Goal: Transaction & Acquisition: Obtain resource

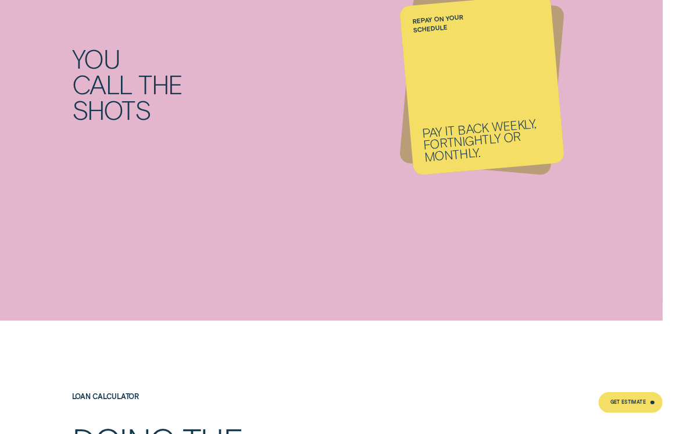
scroll to position [1249, 0]
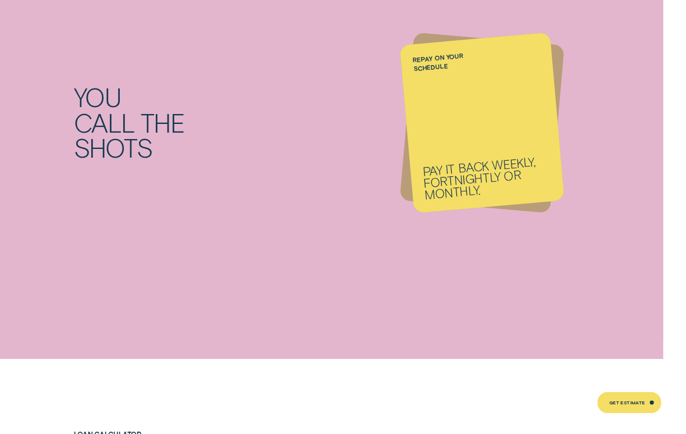
click at [515, 199] on p "Pay it back weekly, fortnightly or monthly." at bounding box center [484, 176] width 129 height 46
click at [541, 206] on li "Repay on your schedule Pay it back weekly, fortnightly or monthly." at bounding box center [480, 121] width 150 height 167
click at [535, 212] on div "Choose your terms Borrow from $5,000 to $62,000 over 3, 5 or 7 years." at bounding box center [480, 122] width 164 height 180
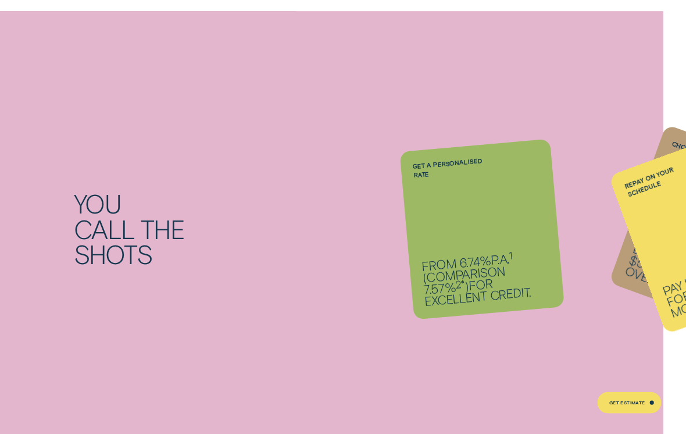
scroll to position [688, 0]
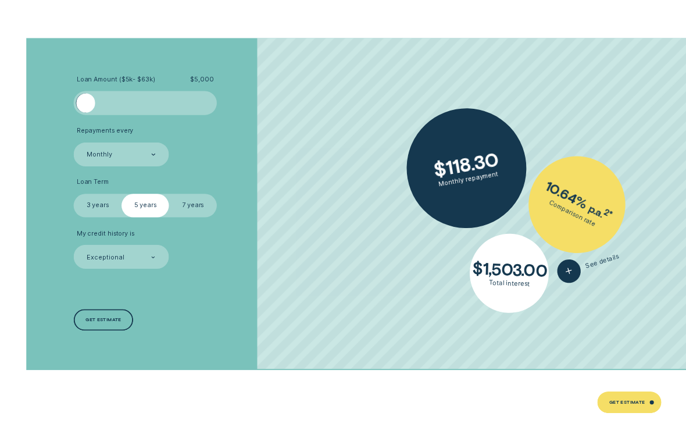
scroll to position [1891, 0]
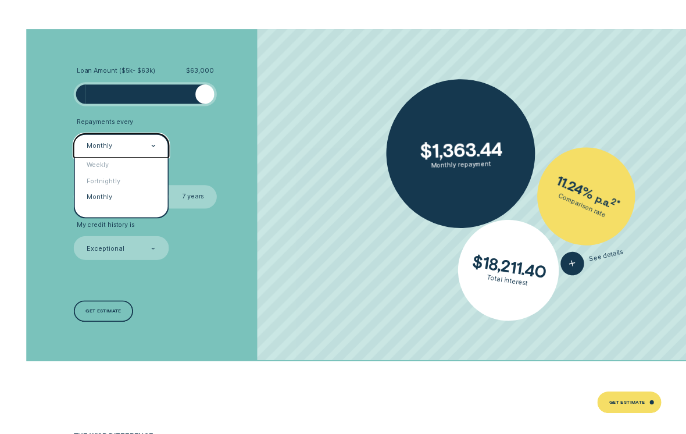
click at [112, 188] on div "Fortnightly" at bounding box center [120, 181] width 92 height 16
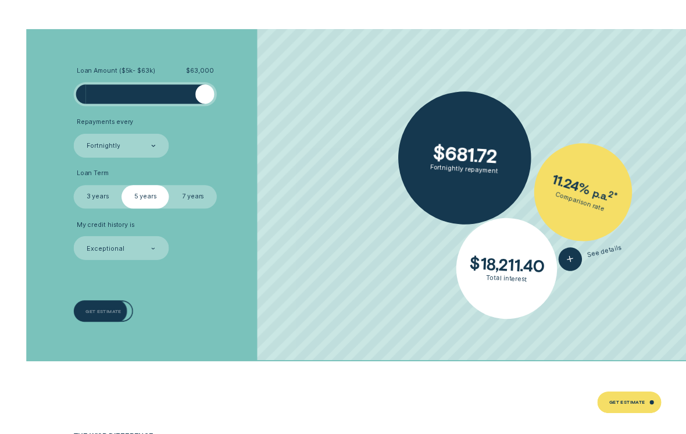
click at [110, 319] on div "Get estimate" at bounding box center [102, 310] width 59 height 22
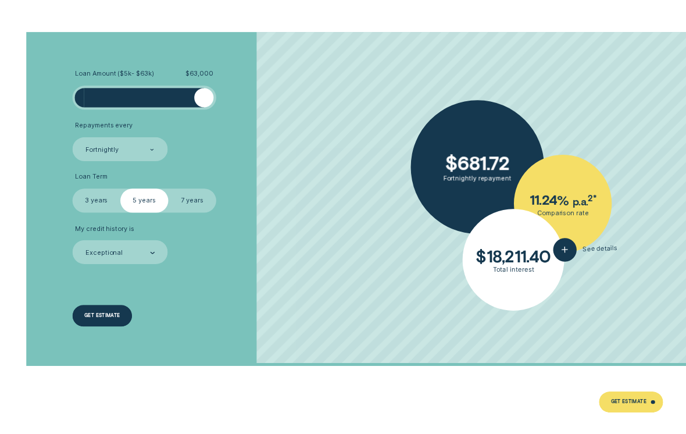
scroll to position [1879, 0]
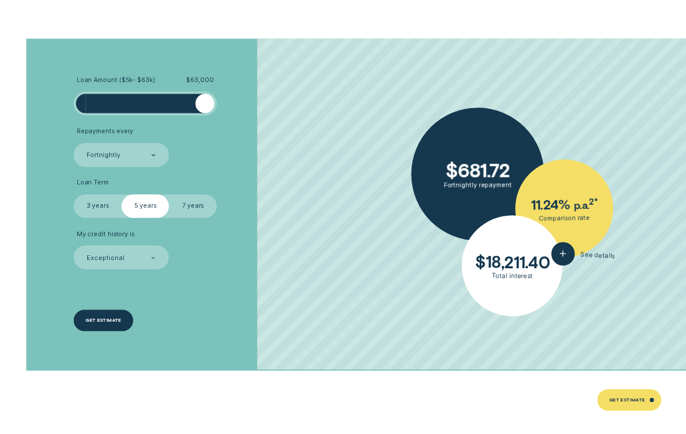
click at [194, 220] on label "7 years" at bounding box center [192, 208] width 48 height 24
click at [168, 196] on input "7 years" at bounding box center [168, 196] width 0 height 0
radio input "true"
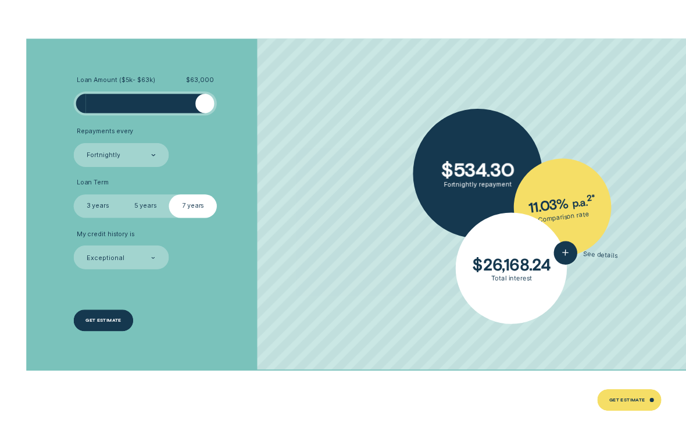
click at [98, 220] on label "3 years" at bounding box center [97, 208] width 48 height 24
click at [73, 196] on input "3 years" at bounding box center [73, 196] width 0 height 0
radio input "true"
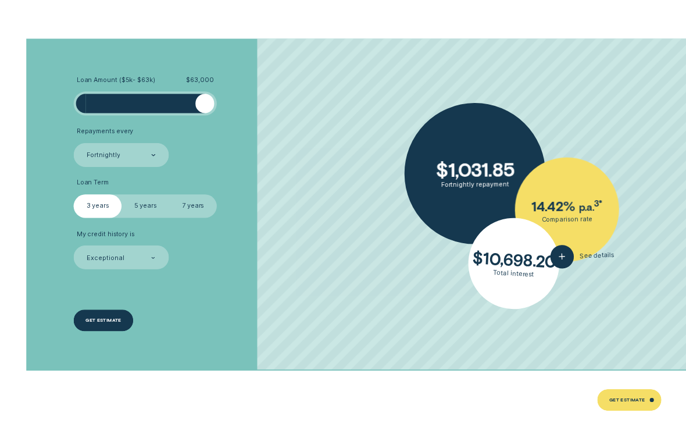
click at [143, 220] on label "5 years" at bounding box center [145, 208] width 48 height 24
click at [121, 196] on input "5 years" at bounding box center [121, 196] width 0 height 0
radio input "true"
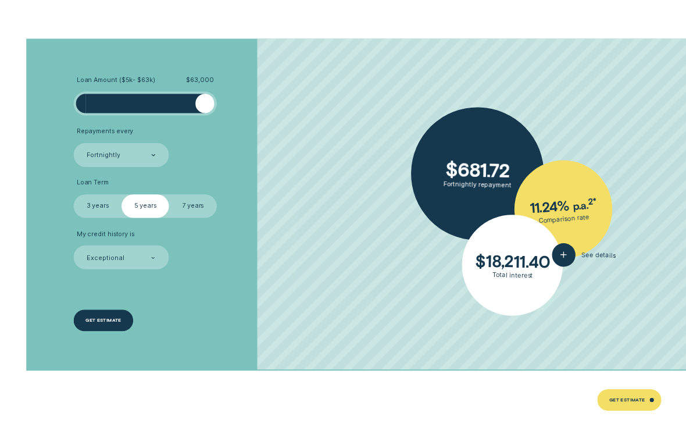
click at [205, 220] on label "7 years" at bounding box center [192, 208] width 48 height 24
click at [168, 196] on input "7 years" at bounding box center [168, 196] width 0 height 0
radio input "true"
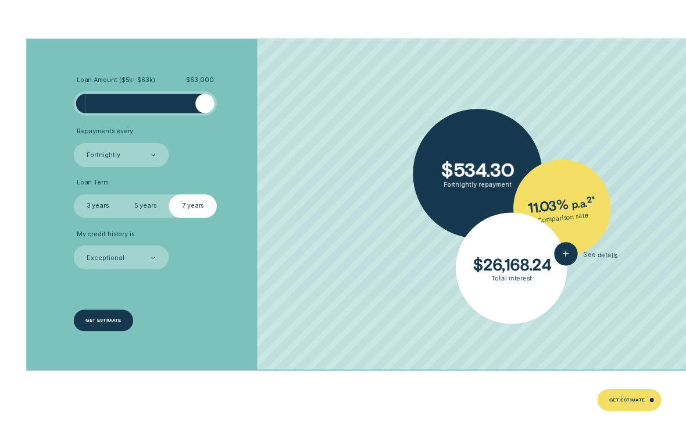
click at [144, 220] on label "5 years" at bounding box center [145, 208] width 48 height 24
click at [121, 196] on input "5 years" at bounding box center [121, 196] width 0 height 0
radio input "true"
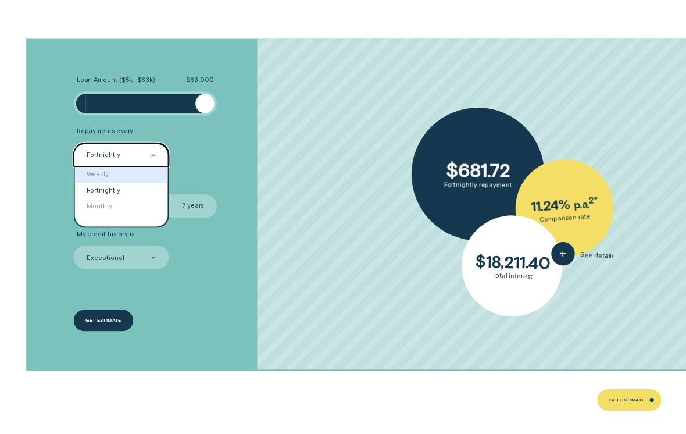
click at [99, 184] on div "Weekly" at bounding box center [120, 177] width 92 height 16
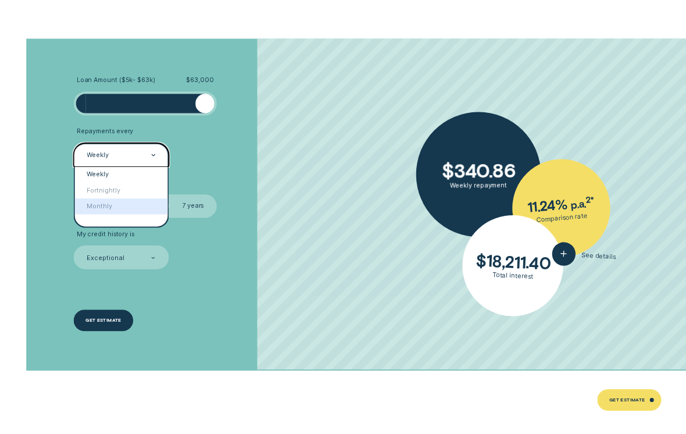
click at [105, 216] on div "Monthly" at bounding box center [120, 208] width 92 height 16
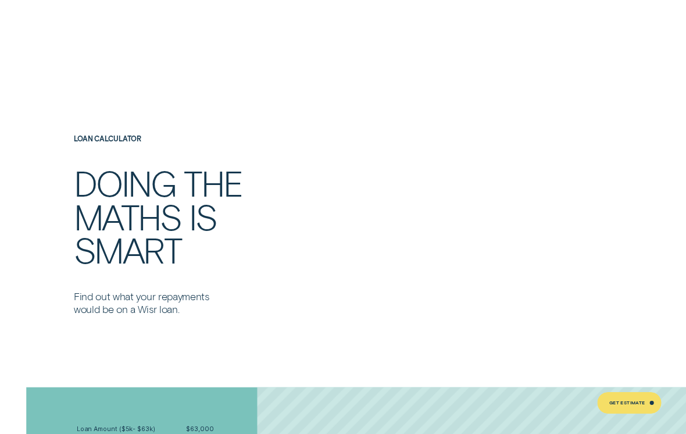
scroll to position [1525, 0]
